Goal: Task Accomplishment & Management: Complete application form

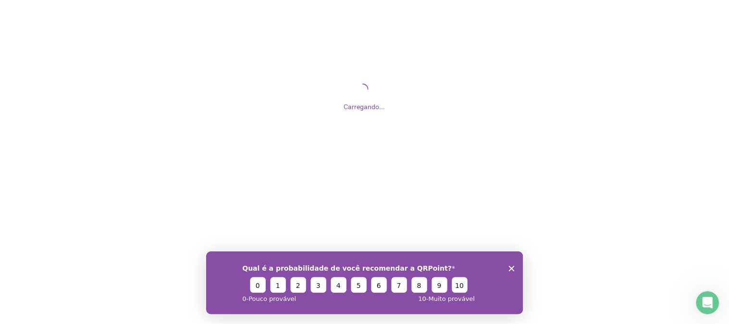
click at [509, 265] on icon "Encerrar pesquisa" at bounding box center [511, 268] width 6 height 6
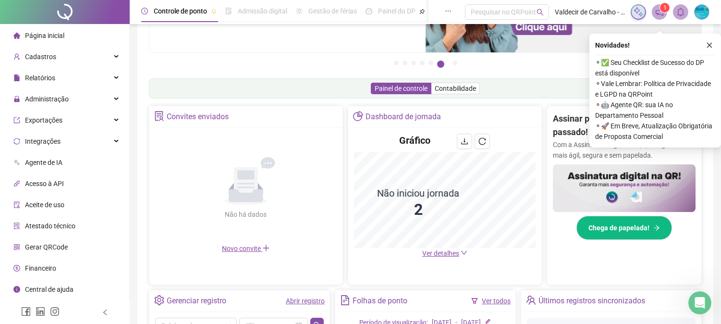
scroll to position [160, 0]
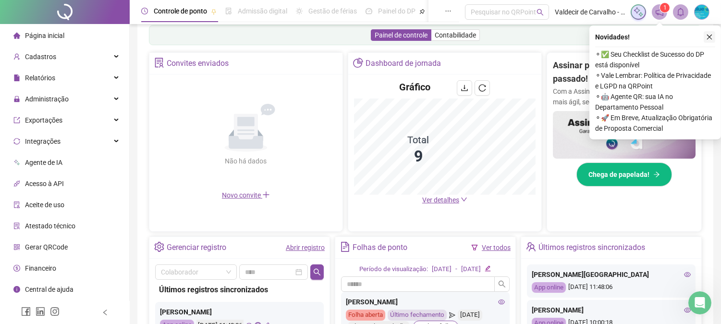
click at [708, 37] on icon "close" at bounding box center [709, 37] width 7 height 7
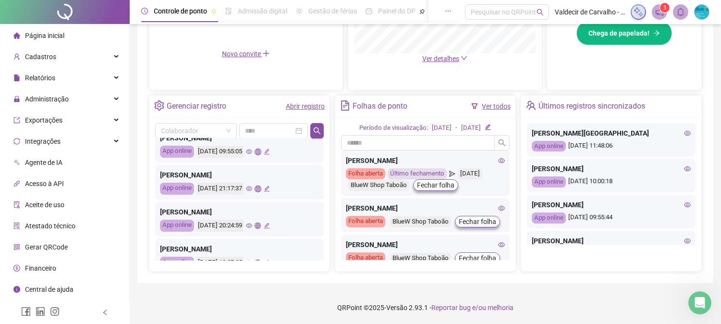
scroll to position [0, 0]
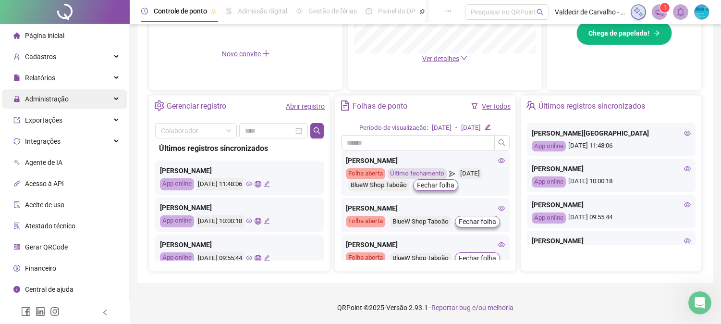
click at [36, 96] on span "Administração" at bounding box center [47, 99] width 44 height 8
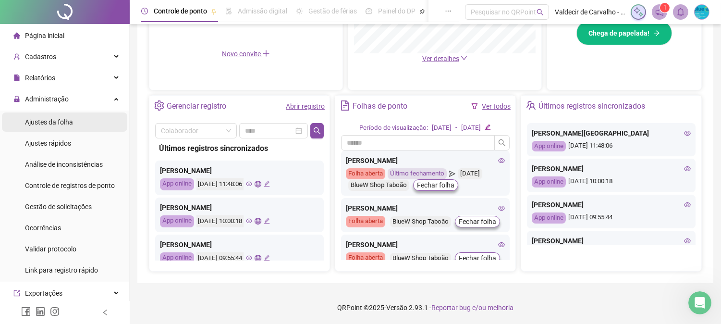
click at [50, 121] on span "Ajustes da folha" at bounding box center [49, 122] width 48 height 8
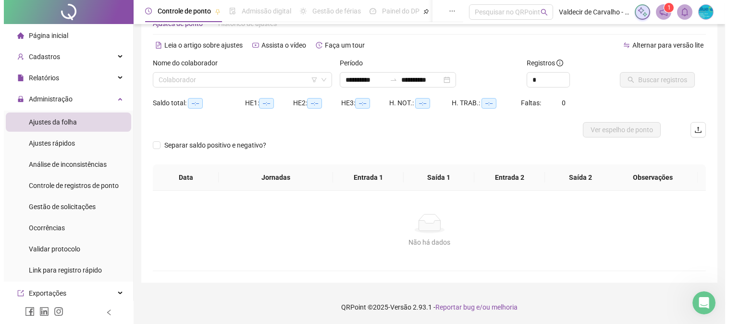
scroll to position [30, 0]
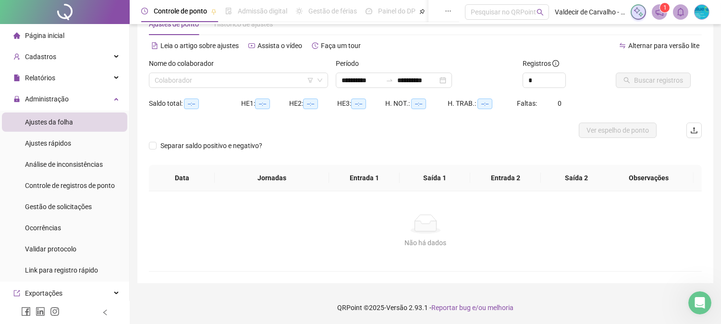
type input "**********"
click at [252, 77] on input "search" at bounding box center [234, 80] width 159 height 14
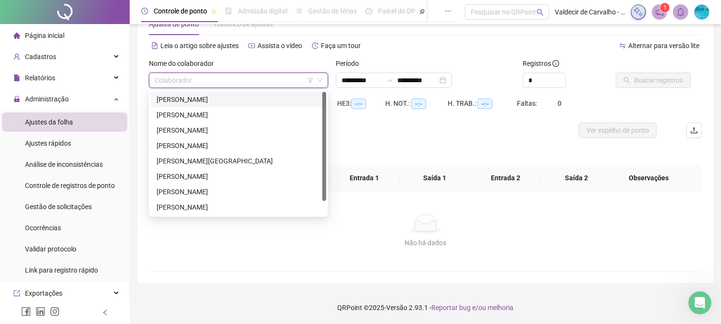
click at [253, 98] on div "[PERSON_NAME]" at bounding box center [239, 99] width 164 height 11
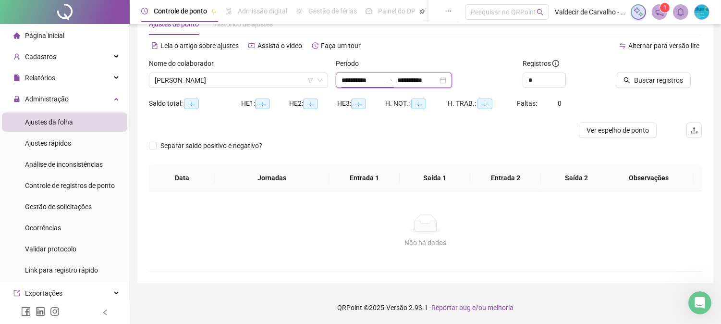
click at [373, 75] on input "**********" at bounding box center [362, 80] width 40 height 11
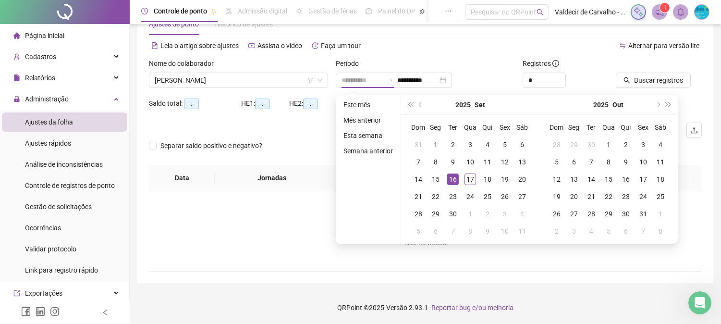
click at [454, 179] on div "16" at bounding box center [453, 179] width 12 height 12
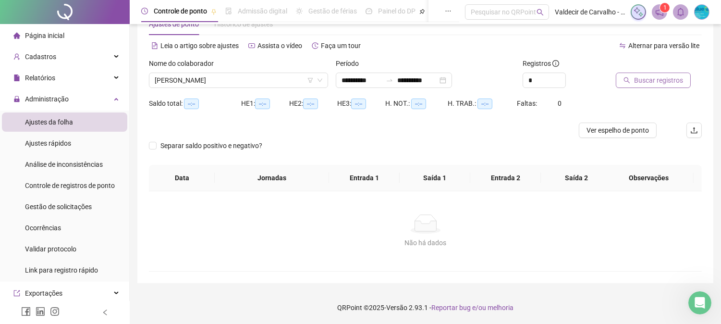
click at [660, 78] on span "Buscar registros" at bounding box center [658, 80] width 49 height 11
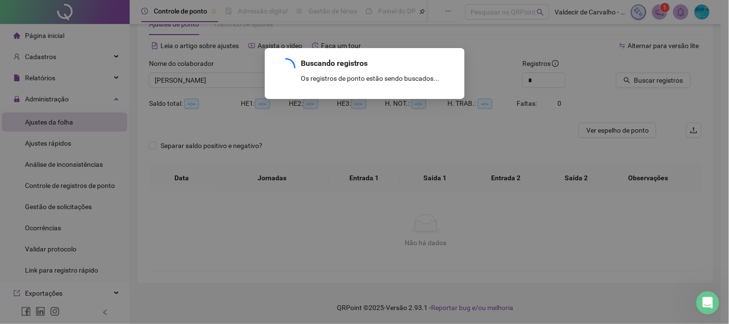
scroll to position [0, 0]
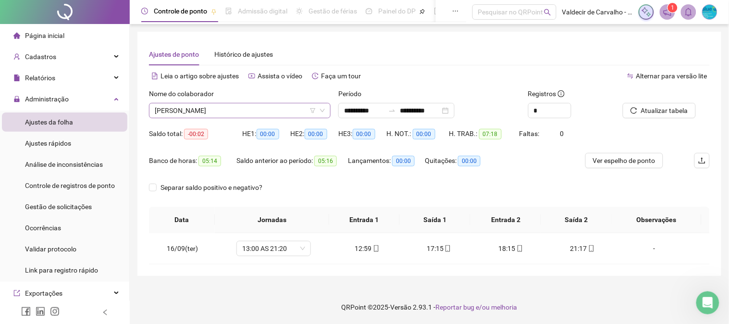
click at [257, 110] on span "[PERSON_NAME]" at bounding box center [240, 110] width 170 height 14
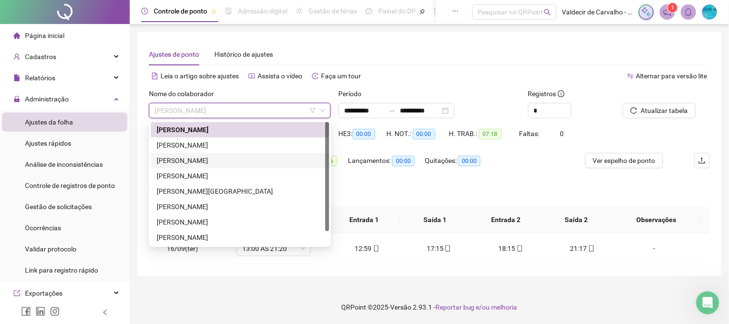
click at [271, 154] on div "[PERSON_NAME]" at bounding box center [240, 160] width 178 height 15
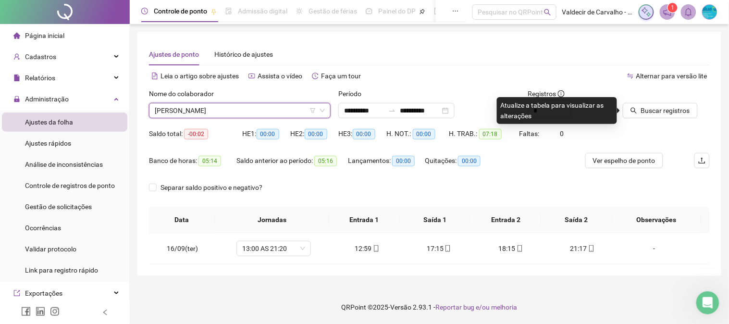
click at [274, 109] on span "[PERSON_NAME]" at bounding box center [240, 110] width 170 height 14
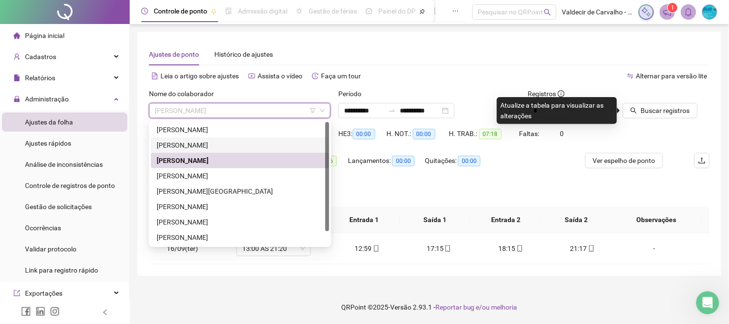
click at [272, 145] on div "[PERSON_NAME]" at bounding box center [240, 145] width 167 height 11
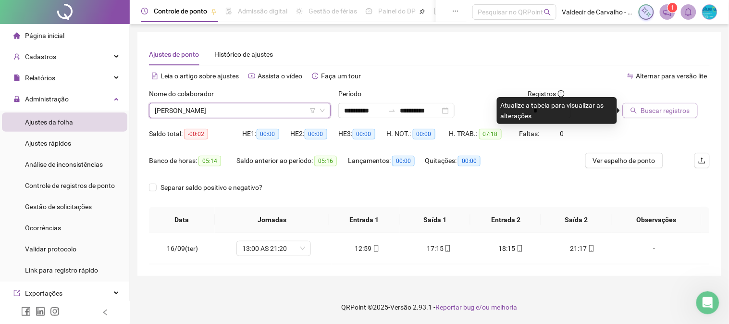
click at [646, 114] on span "Buscar registros" at bounding box center [665, 110] width 49 height 11
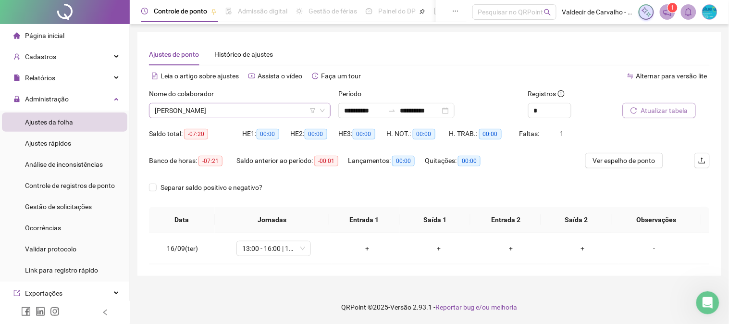
click at [283, 112] on span "[PERSON_NAME]" at bounding box center [240, 110] width 170 height 14
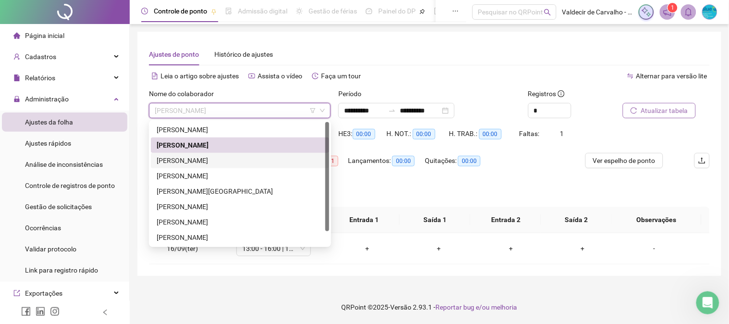
drag, startPoint x: 271, startPoint y: 157, endPoint x: 390, endPoint y: 158, distance: 119.1
click at [271, 157] on div "[PERSON_NAME]" at bounding box center [240, 160] width 167 height 11
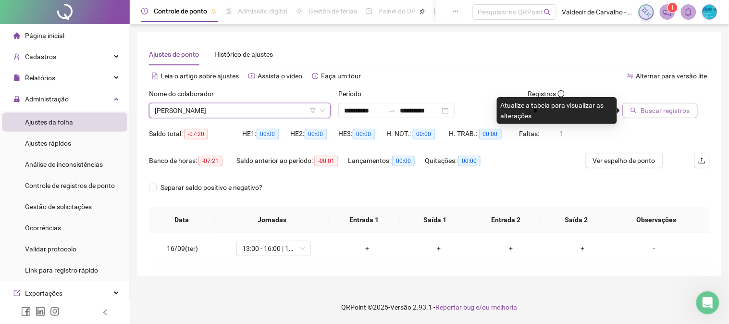
click at [647, 104] on button "Buscar registros" at bounding box center [660, 110] width 75 height 15
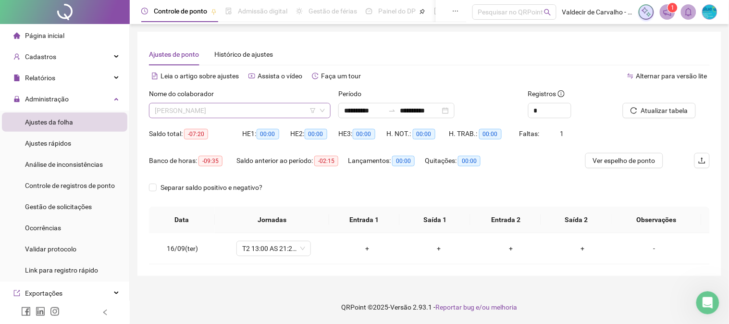
click at [257, 112] on span "[PERSON_NAME]" at bounding box center [240, 110] width 170 height 14
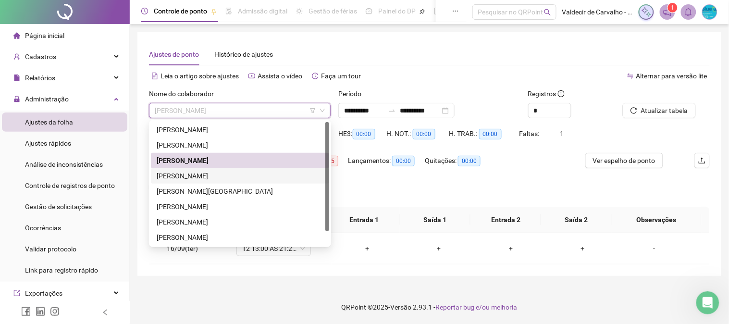
click at [258, 174] on div "[PERSON_NAME]" at bounding box center [240, 176] width 167 height 11
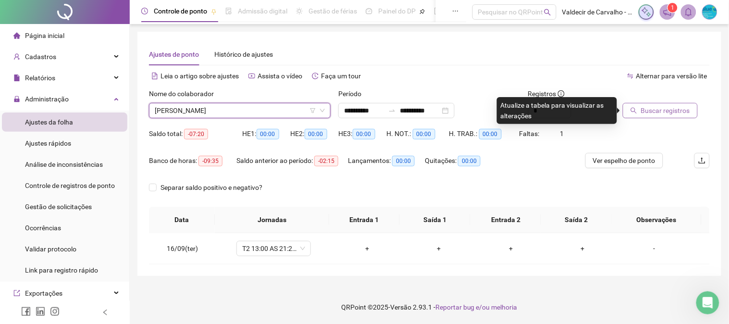
click at [635, 110] on icon "search" at bounding box center [633, 110] width 7 height 7
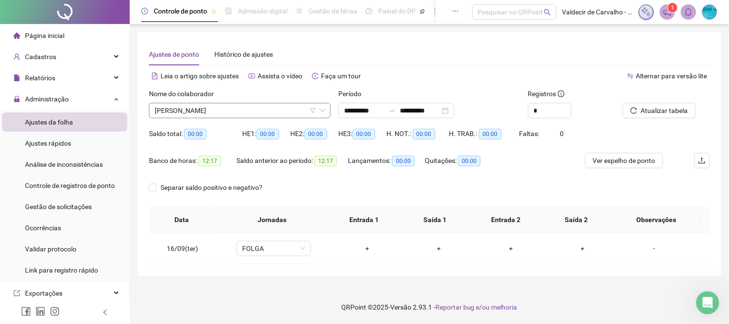
click at [260, 110] on span "[PERSON_NAME]" at bounding box center [240, 110] width 170 height 14
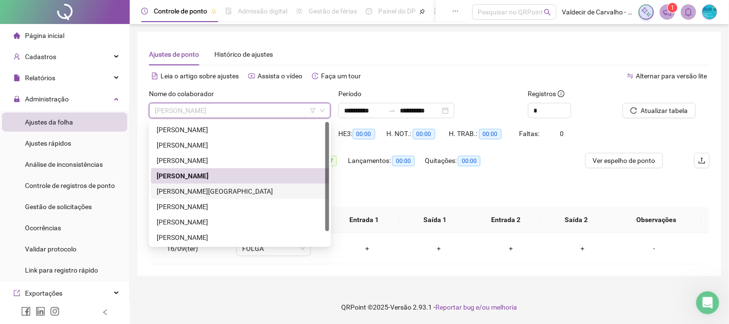
drag, startPoint x: 258, startPoint y: 189, endPoint x: 275, endPoint y: 189, distance: 16.8
click at [259, 189] on div "[PERSON_NAME][GEOGRAPHIC_DATA]" at bounding box center [240, 191] width 167 height 11
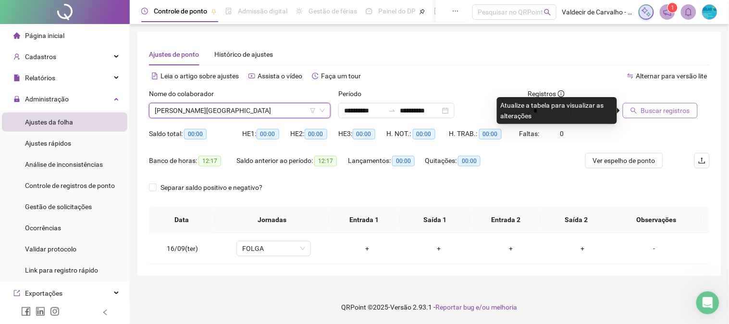
click at [643, 111] on span "Buscar registros" at bounding box center [665, 110] width 49 height 11
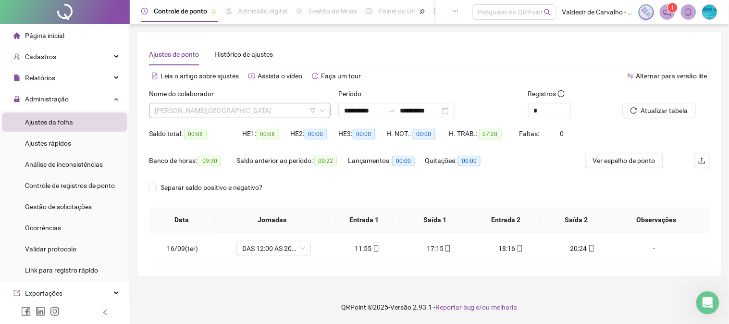
click at [241, 110] on span "[PERSON_NAME][GEOGRAPHIC_DATA]" at bounding box center [240, 110] width 170 height 14
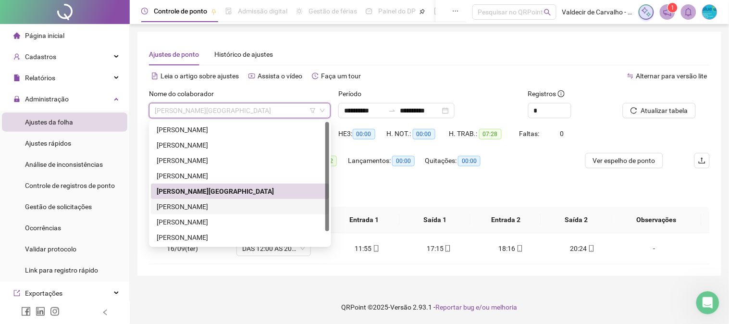
click at [238, 204] on div "[PERSON_NAME]" at bounding box center [240, 206] width 167 height 11
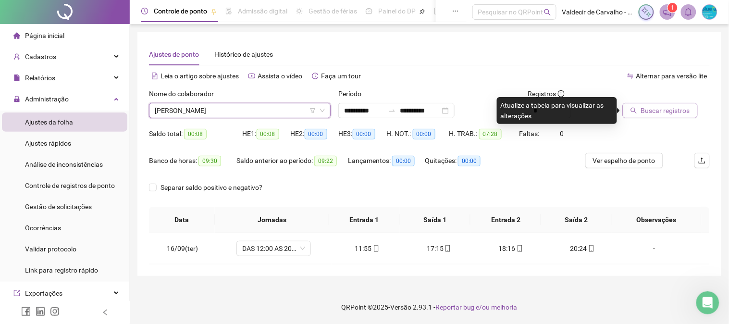
click at [644, 108] on span "Buscar registros" at bounding box center [665, 110] width 49 height 11
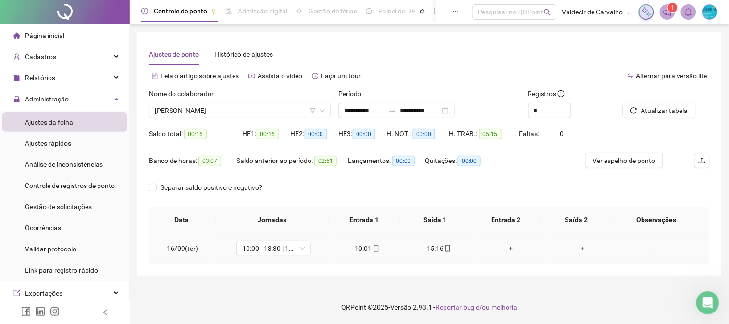
click at [507, 248] on div "+" at bounding box center [510, 248] width 56 height 11
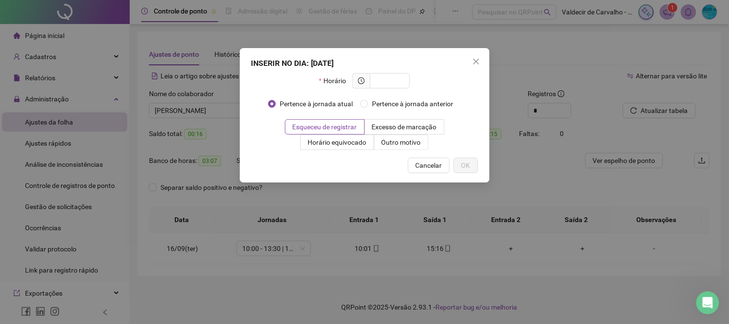
click at [465, 64] on div "INSERIR NO DIA : [DATE]" at bounding box center [364, 64] width 227 height 12
click at [474, 60] on icon "close" at bounding box center [476, 62] width 6 height 6
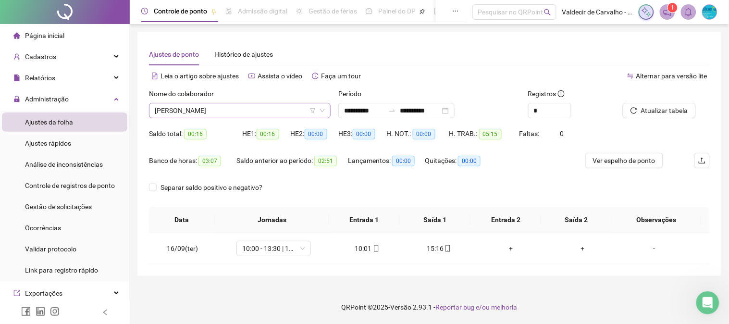
click at [258, 112] on span "[PERSON_NAME]" at bounding box center [240, 110] width 170 height 14
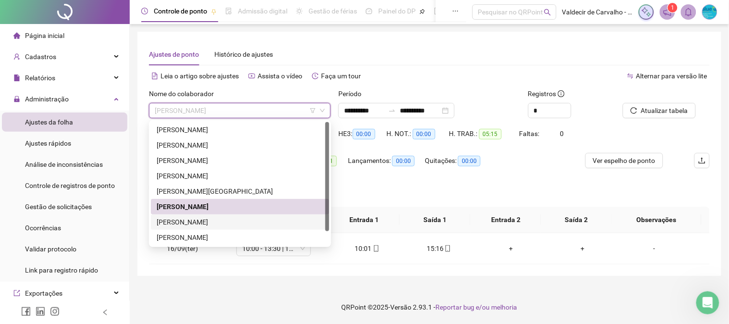
click at [263, 219] on div "[PERSON_NAME]" at bounding box center [240, 222] width 167 height 11
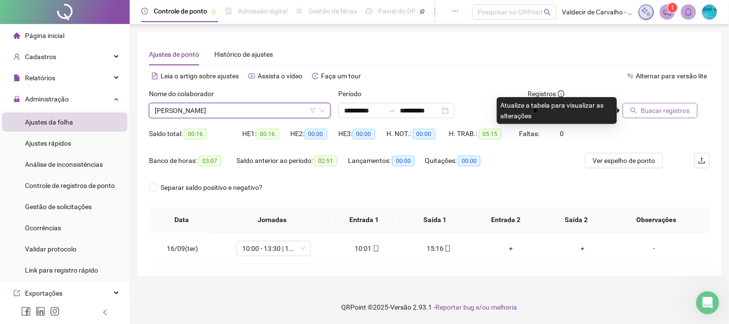
click at [655, 110] on span "Buscar registros" at bounding box center [665, 110] width 49 height 11
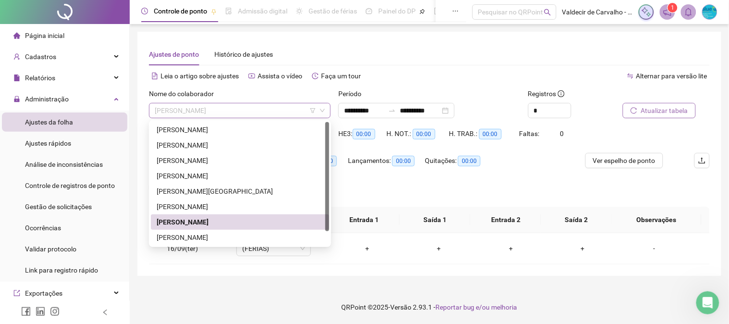
click at [257, 110] on span "[PERSON_NAME]" at bounding box center [240, 110] width 170 height 14
click at [251, 233] on div "[PERSON_NAME]" at bounding box center [240, 237] width 167 height 11
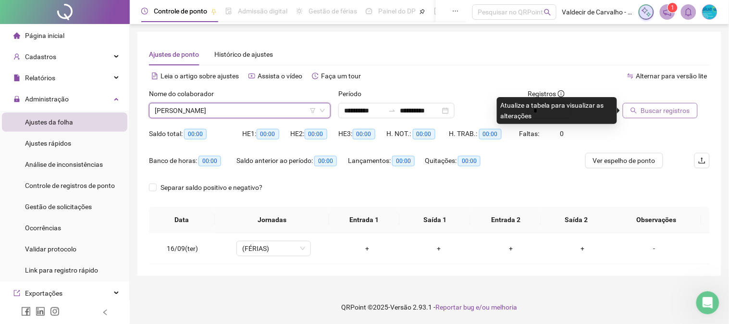
click at [651, 106] on span "Buscar registros" at bounding box center [665, 110] width 49 height 11
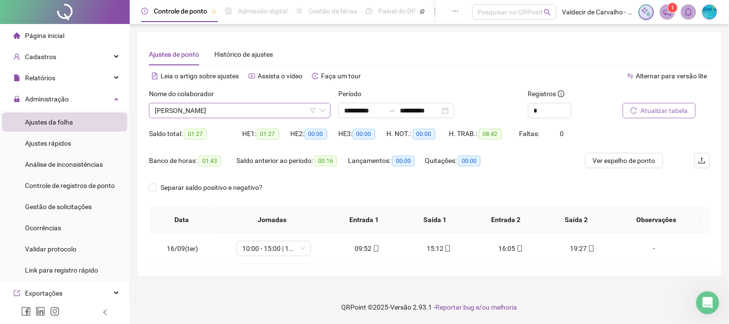
click at [282, 112] on span "[PERSON_NAME]" at bounding box center [240, 110] width 170 height 14
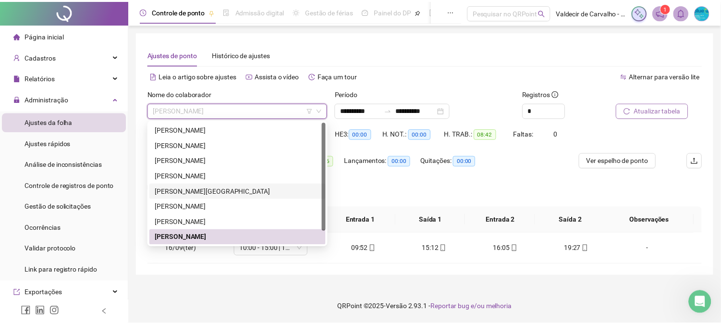
scroll to position [15, 0]
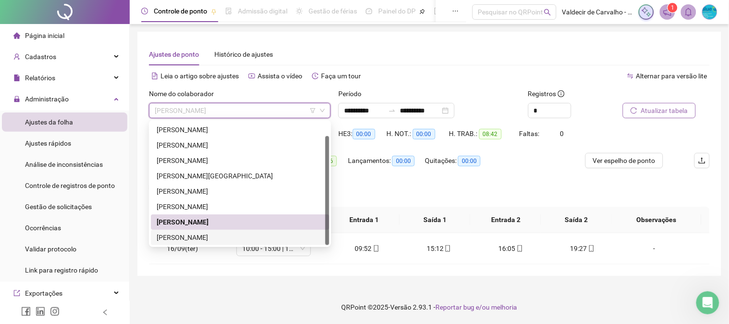
click at [252, 232] on div "[PERSON_NAME]" at bounding box center [240, 237] width 178 height 15
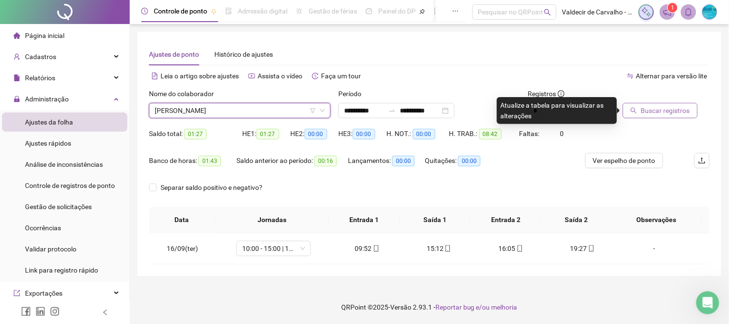
click at [638, 105] on button "Buscar registros" at bounding box center [660, 110] width 75 height 15
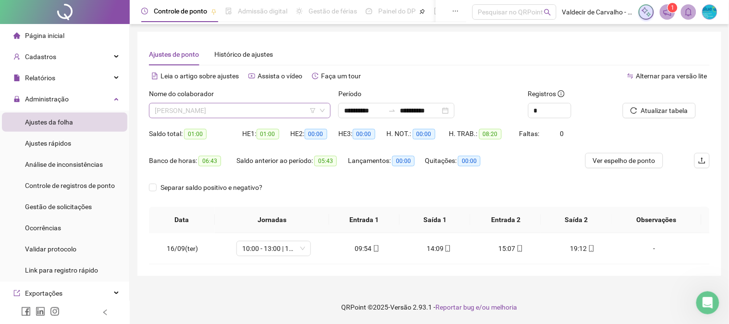
click at [282, 104] on span "[PERSON_NAME]" at bounding box center [240, 110] width 170 height 14
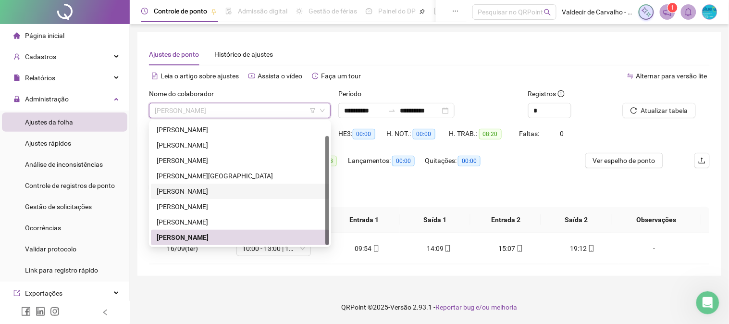
click at [230, 193] on div "[PERSON_NAME]" at bounding box center [240, 191] width 167 height 11
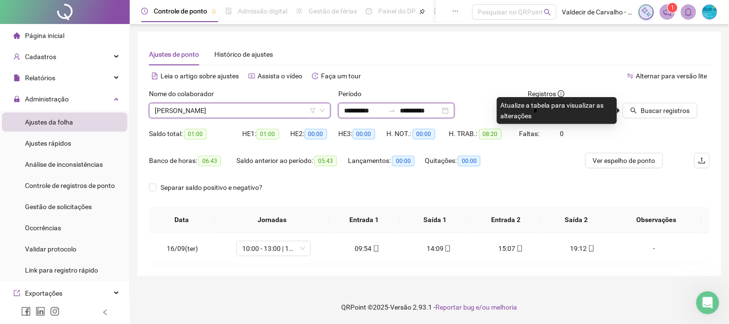
click at [370, 110] on input "**********" at bounding box center [364, 110] width 40 height 11
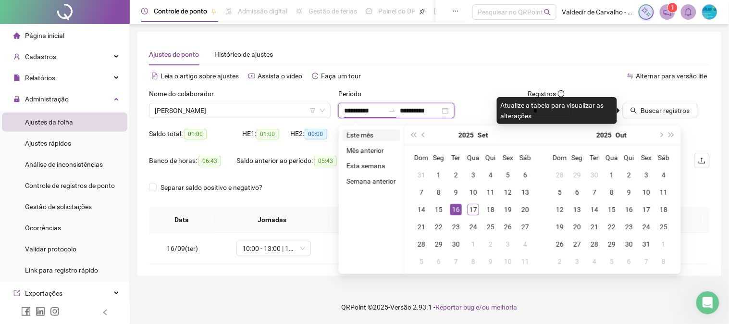
type input "**********"
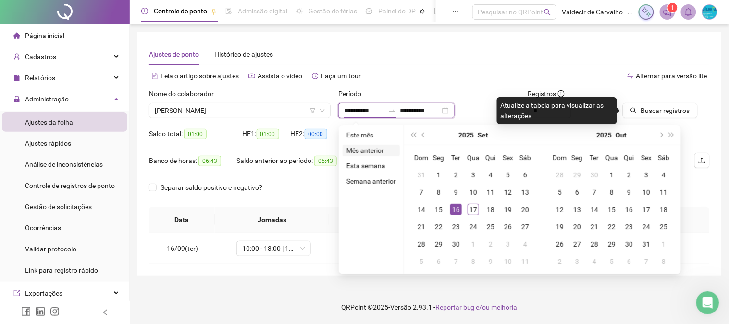
type input "**********"
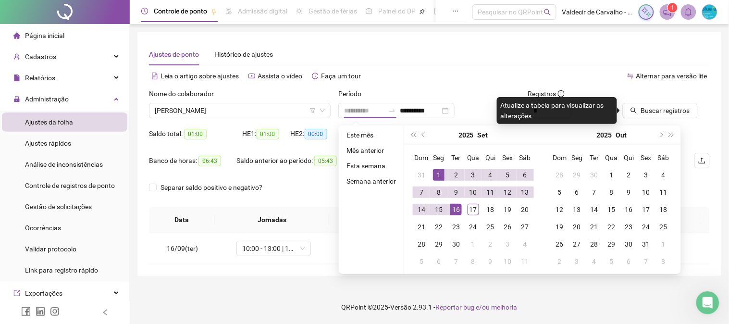
click at [435, 171] on div "1" at bounding box center [439, 175] width 12 height 12
click at [471, 210] on div "17" at bounding box center [473, 210] width 12 height 12
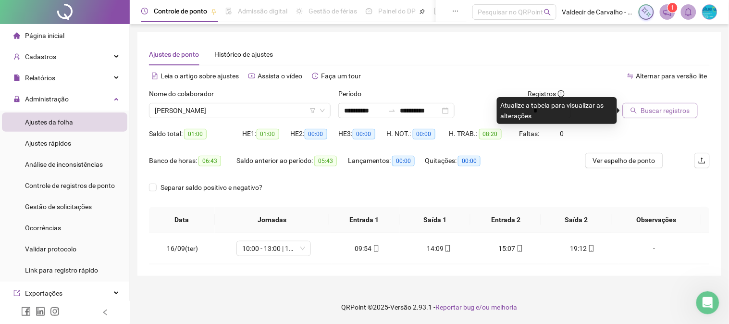
click at [651, 111] on span "Buscar registros" at bounding box center [665, 110] width 49 height 11
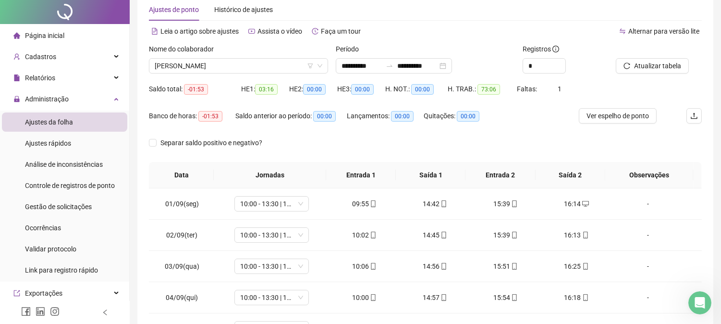
scroll to position [0, 0]
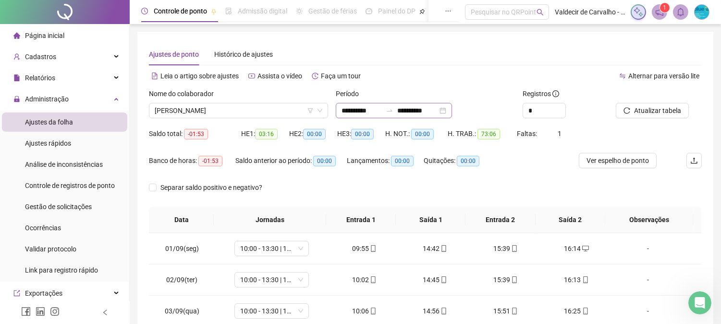
click at [396, 108] on div at bounding box center [389, 111] width 15 height 8
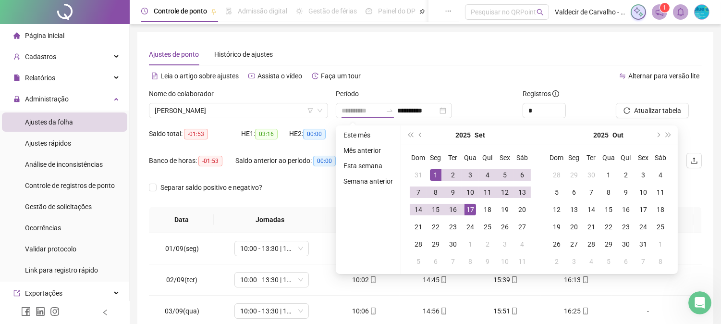
click at [435, 173] on div "1" at bounding box center [436, 175] width 12 height 12
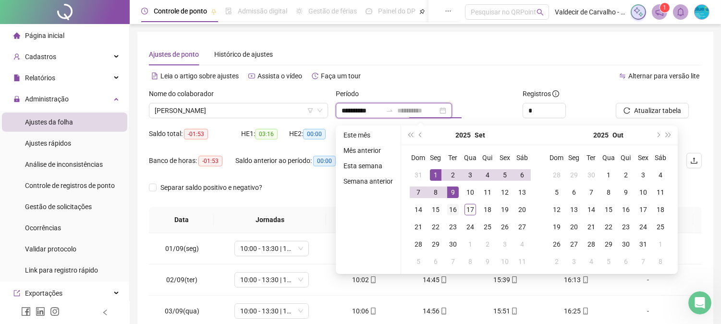
type input "**********"
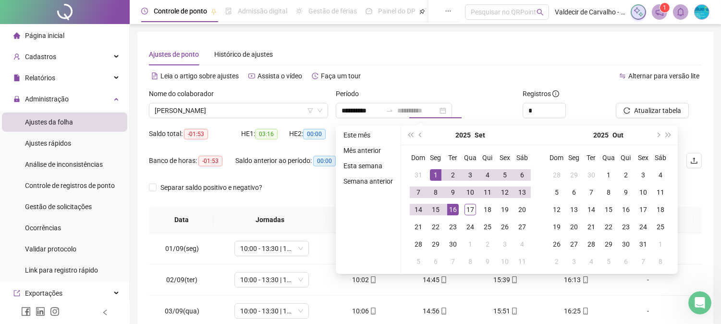
click at [456, 209] on div "16" at bounding box center [453, 210] width 12 height 12
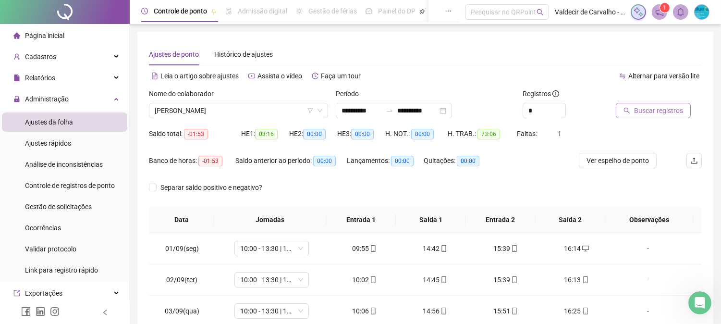
click at [666, 112] on span "Buscar registros" at bounding box center [658, 110] width 49 height 11
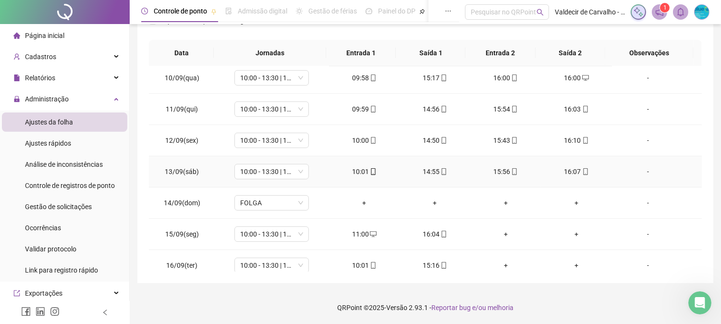
scroll to position [295, 0]
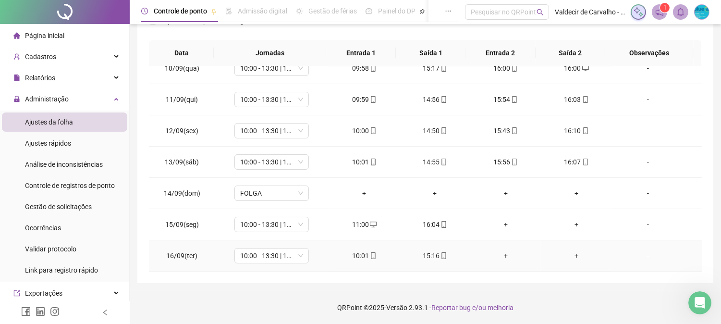
click at [492, 248] on td "+" at bounding box center [505, 255] width 71 height 31
click at [507, 257] on div "+" at bounding box center [505, 255] width 55 height 11
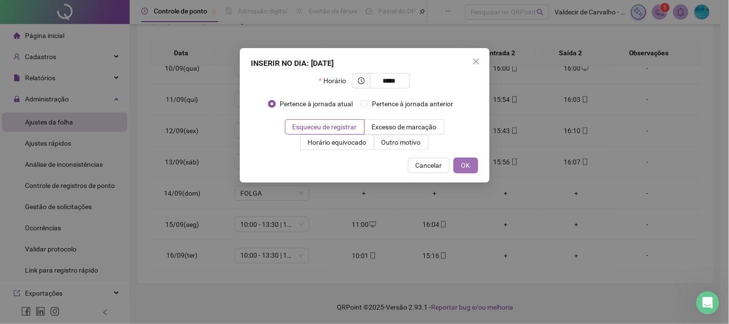
type input "*****"
click at [462, 164] on span "OK" at bounding box center [465, 165] width 9 height 11
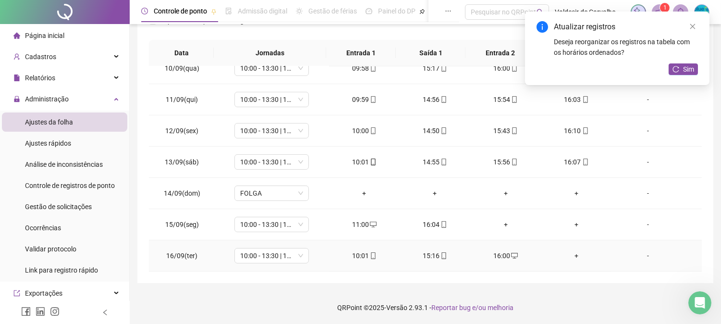
click at [568, 255] on div "+" at bounding box center [576, 255] width 55 height 11
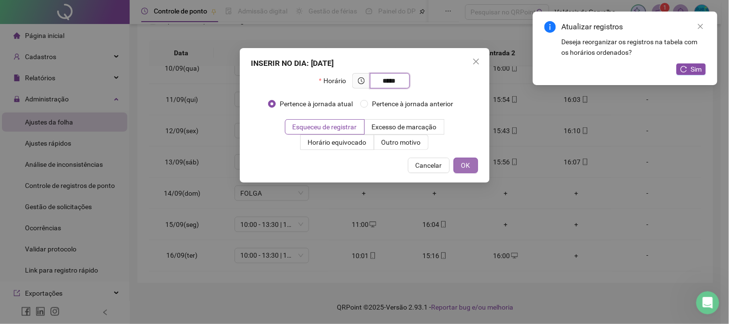
type input "*****"
click at [466, 164] on span "OK" at bounding box center [465, 165] width 9 height 11
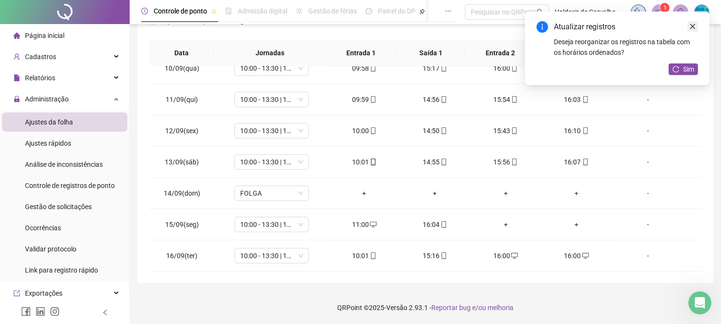
drag, startPoint x: 692, startPoint y: 29, endPoint x: 637, endPoint y: 64, distance: 65.2
click at [692, 29] on icon "close" at bounding box center [692, 26] width 7 height 7
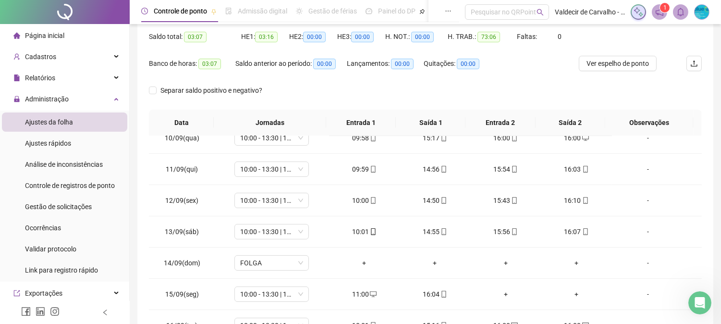
scroll to position [0, 0]
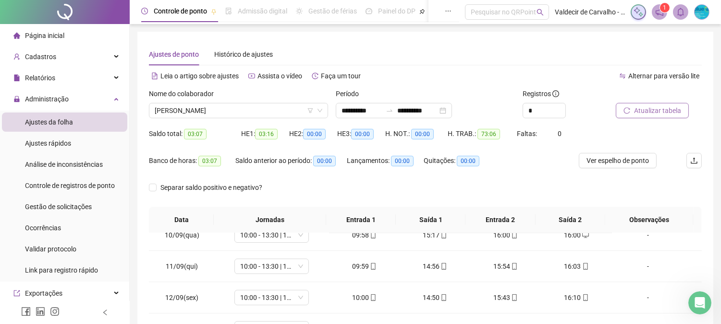
click at [626, 161] on span "Ver espelho de ponto" at bounding box center [618, 160] width 62 height 11
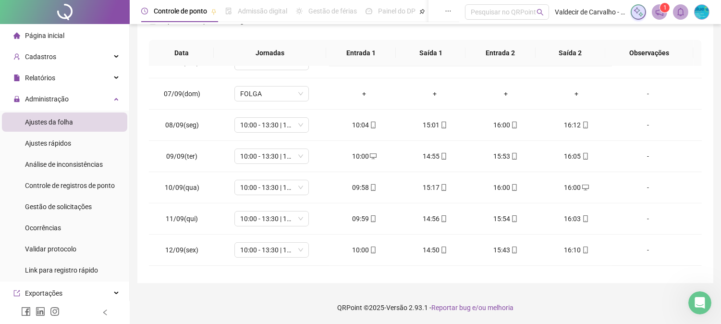
scroll to position [295, 0]
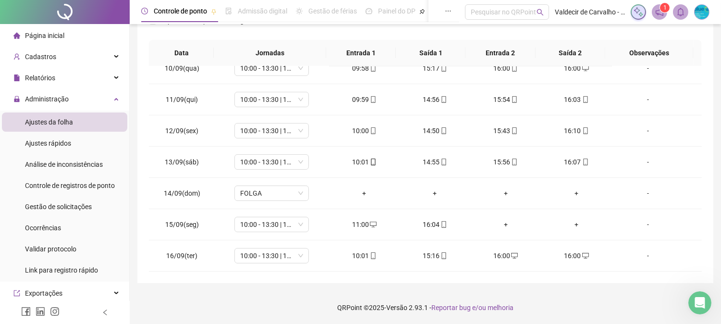
click at [664, 288] on div "**********" at bounding box center [425, 78] width 591 height 491
drag, startPoint x: 661, startPoint y: 15, endPoint x: 724, endPoint y: 46, distance: 70.0
click at [661, 16] on icon "notification" at bounding box center [659, 12] width 9 height 9
